Goal: Information Seeking & Learning: Understand process/instructions

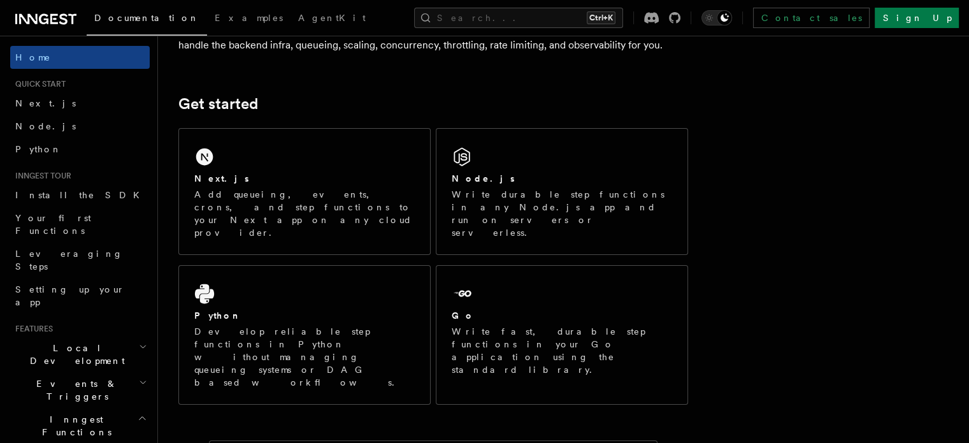
scroll to position [158, 0]
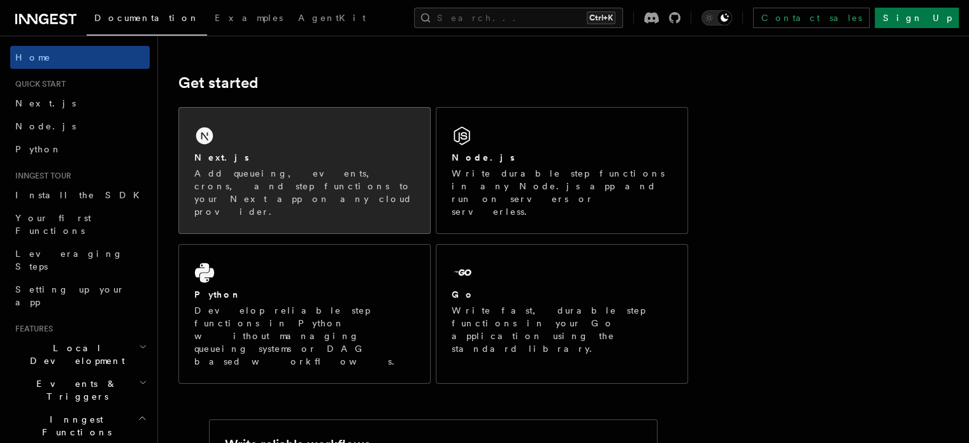
click at [318, 148] on div "Next.js Add queueing, events, crons, and step functions to your Next app on any…" at bounding box center [304, 170] width 251 height 125
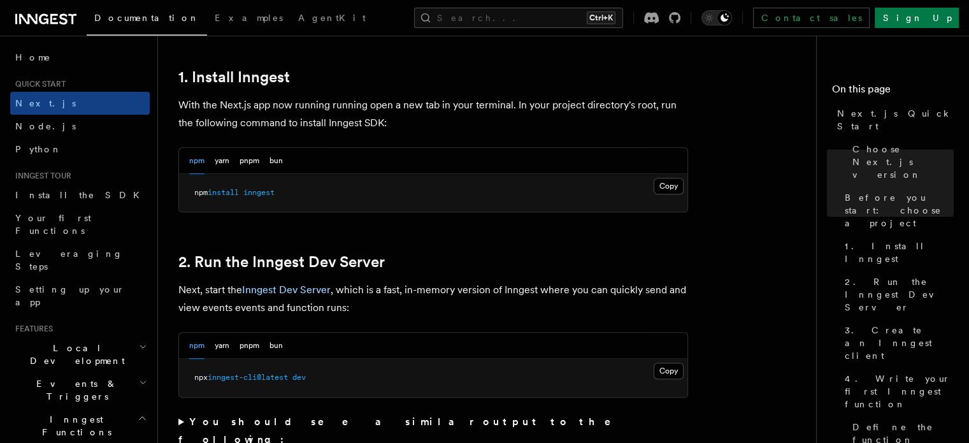
scroll to position [703, 0]
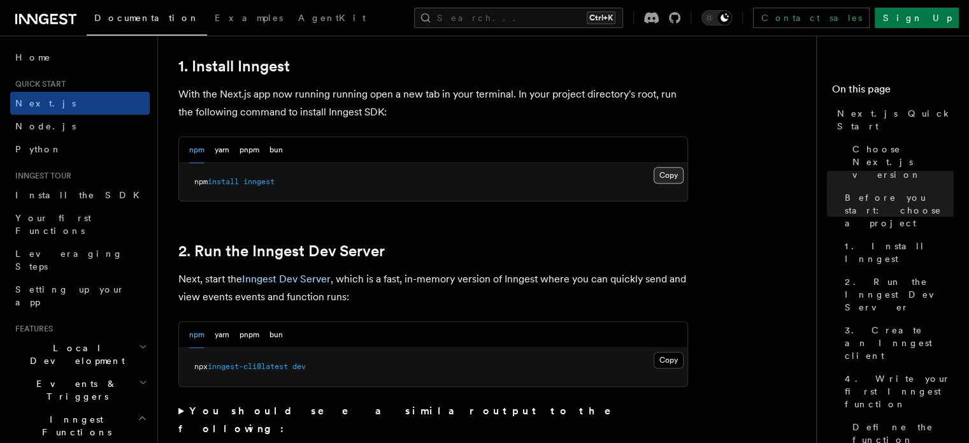
click at [682, 178] on button "Copy Copied" at bounding box center [668, 175] width 30 height 17
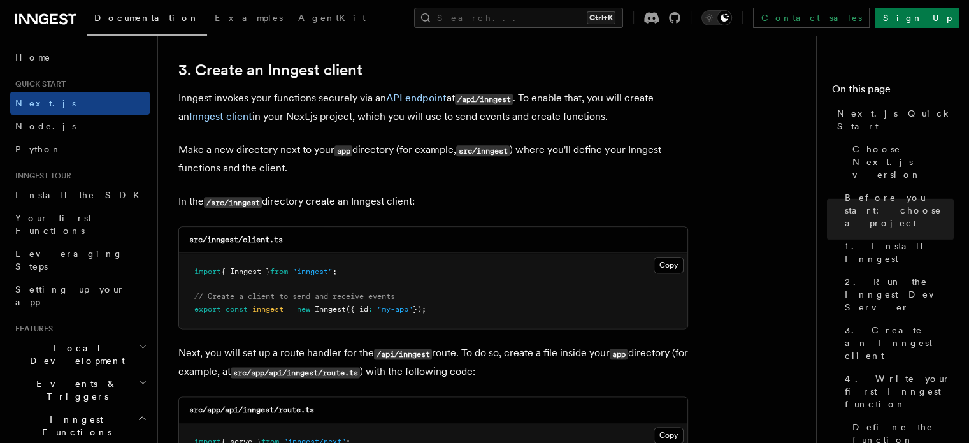
scroll to position [1510, 0]
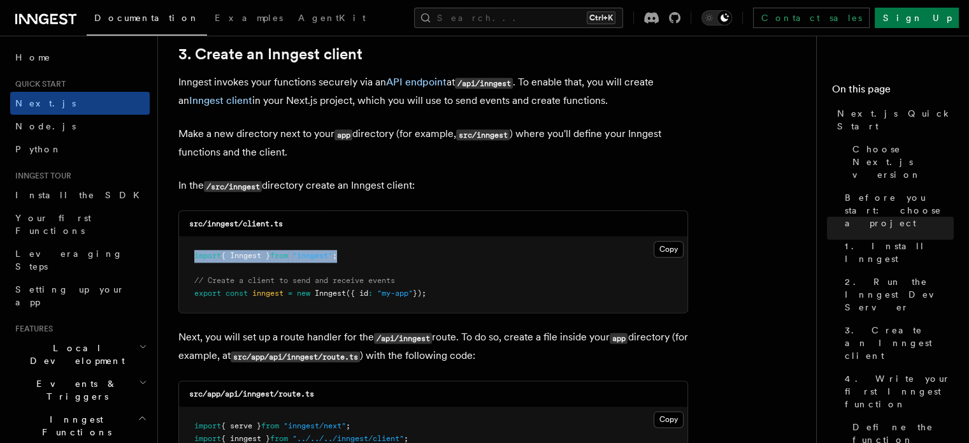
drag, startPoint x: 194, startPoint y: 253, endPoint x: 357, endPoint y: 255, distance: 163.1
click at [357, 255] on pre "import { Inngest } from "inngest" ; // Create a client to send and receive even…" at bounding box center [433, 274] width 508 height 75
copy span "import { Inngest } from "inngest" ;"
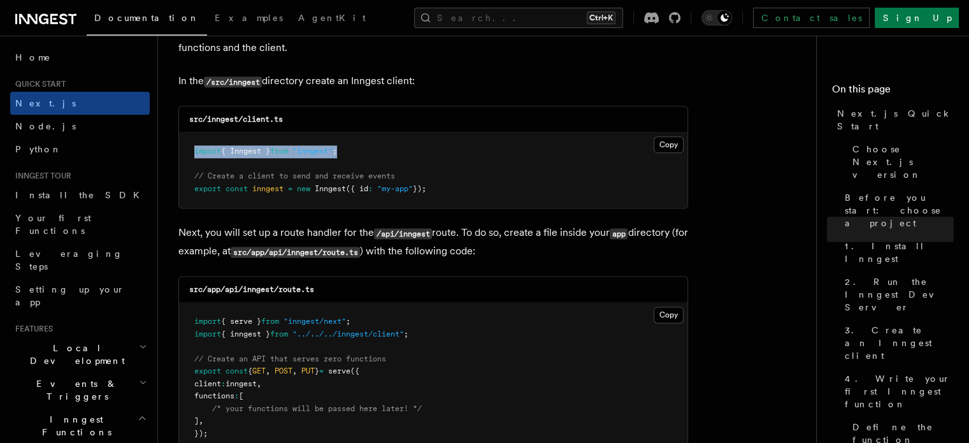
scroll to position [1614, 0]
drag, startPoint x: 194, startPoint y: 188, endPoint x: 446, endPoint y: 190, distance: 252.2
click at [446, 190] on pre "import { Inngest } from "inngest" ; // Create a client to send and receive even…" at bounding box center [433, 170] width 508 height 75
copy span "export const inngest = new Inngest ({ id : "my-app" });"
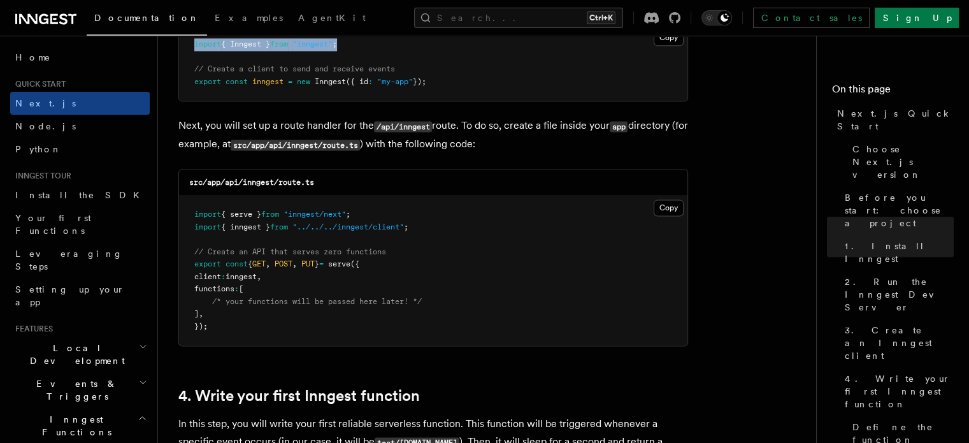
scroll to position [1726, 0]
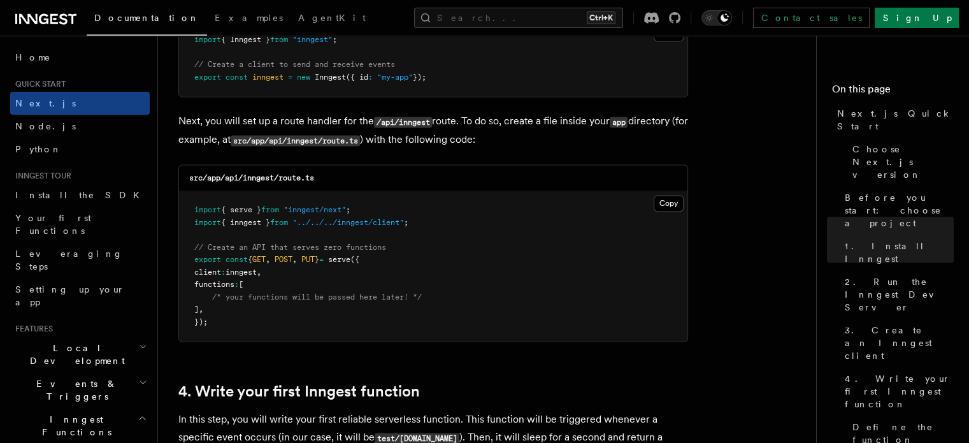
click at [434, 301] on pre "import { serve } from "inngest/next" ; import { inngest } from "../../../innges…" at bounding box center [433, 266] width 508 height 150
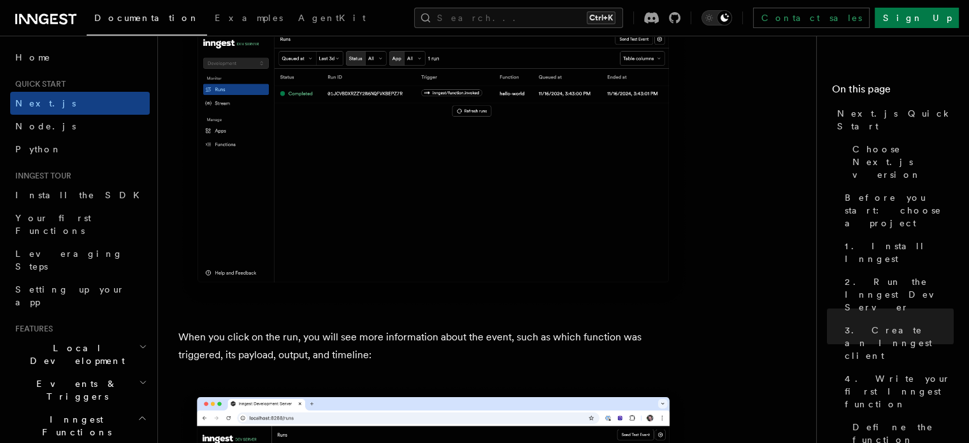
scroll to position [4439, 0]
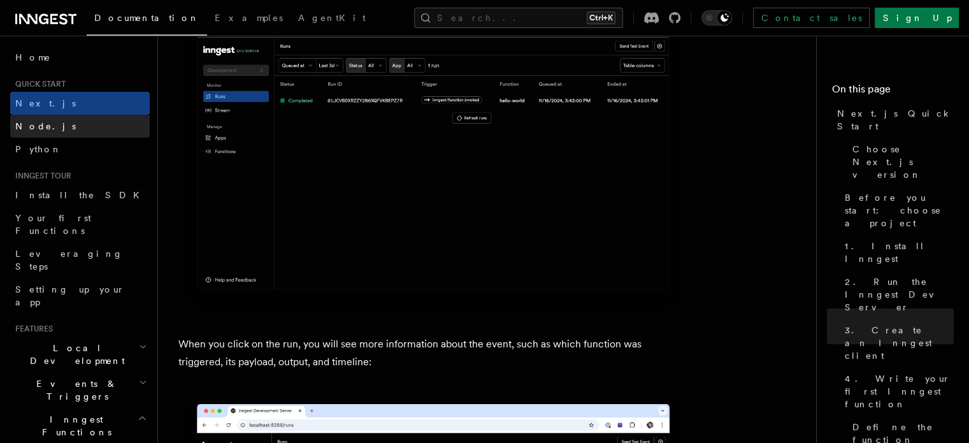
click at [41, 125] on span "Node.js" at bounding box center [45, 126] width 61 height 10
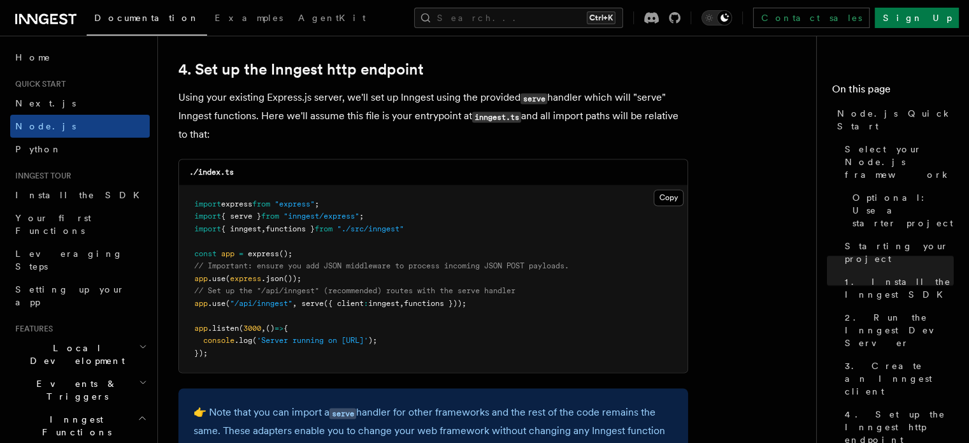
scroll to position [1927, 0]
drag, startPoint x: 306, startPoint y: 303, endPoint x: 487, endPoint y: 306, distance: 181.5
click at [487, 306] on pre "import express from "express" ; import { serve } from "inngest/express" ; impor…" at bounding box center [433, 278] width 508 height 187
copy span "serve ({ client : inngest , functions }));"
click at [501, 198] on pre "import express from "express" ; import { serve } from "inngest/express" ; impor…" at bounding box center [433, 278] width 508 height 187
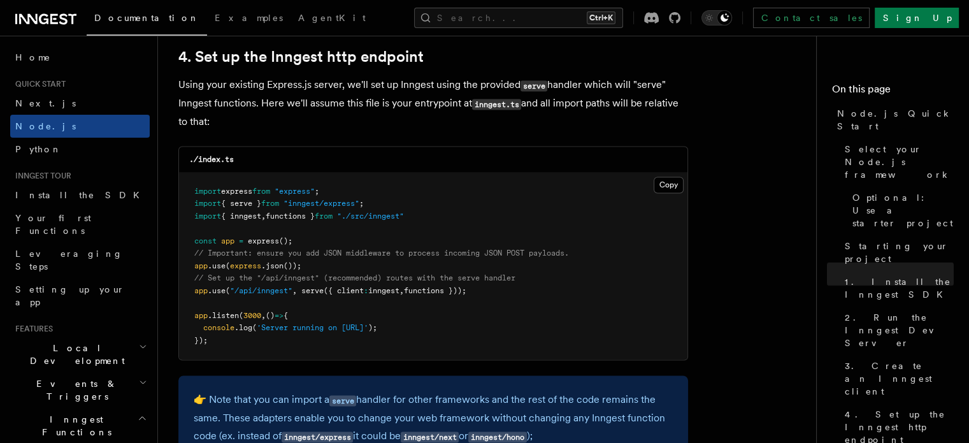
scroll to position [2039, 0]
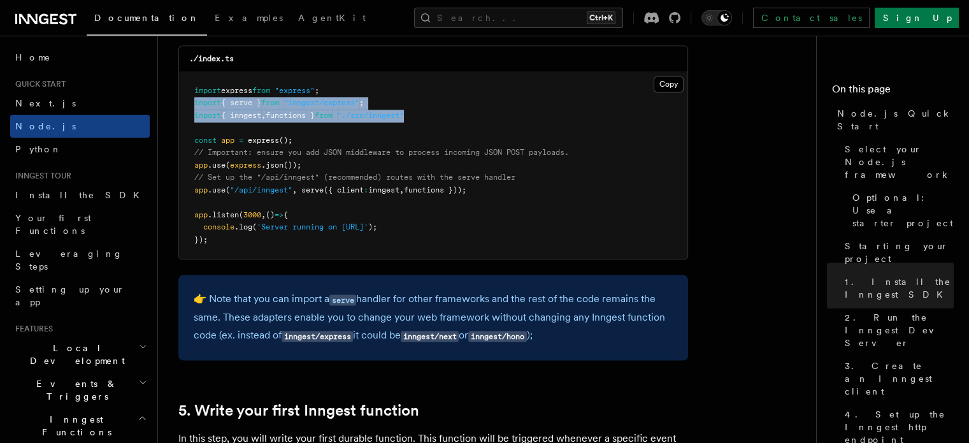
drag, startPoint x: 195, startPoint y: 103, endPoint x: 428, endPoint y: 117, distance: 233.5
click at [428, 117] on pre "import express from "express" ; import { serve } from "inngest/express" ; impor…" at bounding box center [433, 165] width 508 height 187
copy code "import { serve } from "inngest/express" ; import { inngest , functions } from "…"
